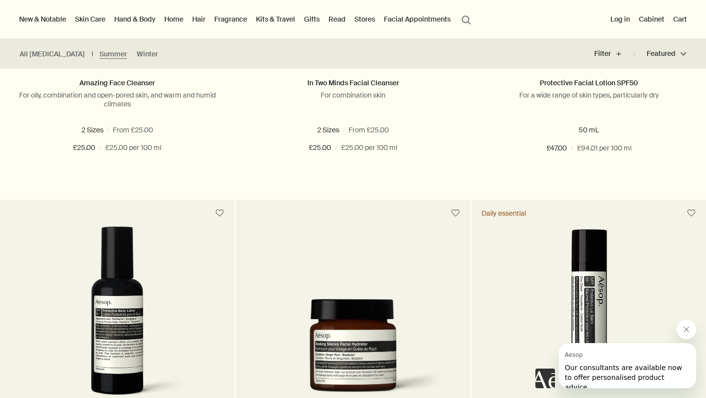
scroll to position [389, 0]
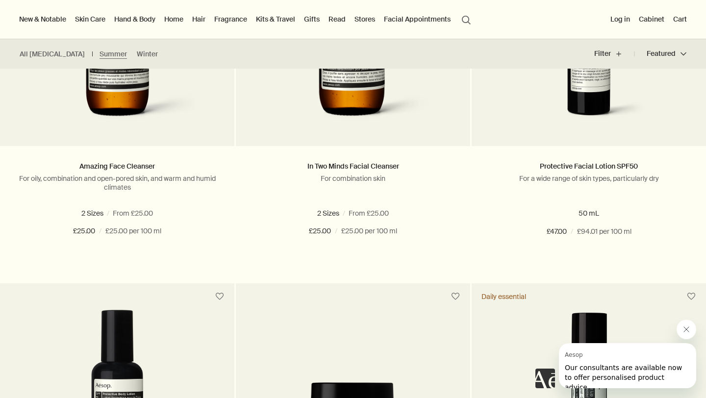
click at [232, 21] on link "Fragrance" at bounding box center [230, 19] width 37 height 13
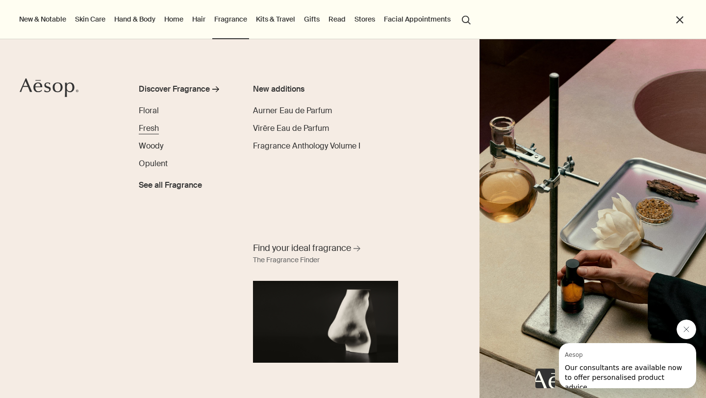
click at [154, 128] on span "Fresh" at bounding box center [149, 128] width 20 height 10
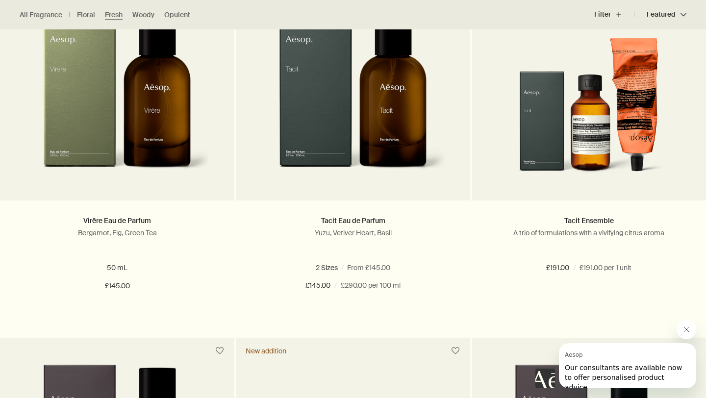
scroll to position [338, 0]
